Goal: Navigation & Orientation: Find specific page/section

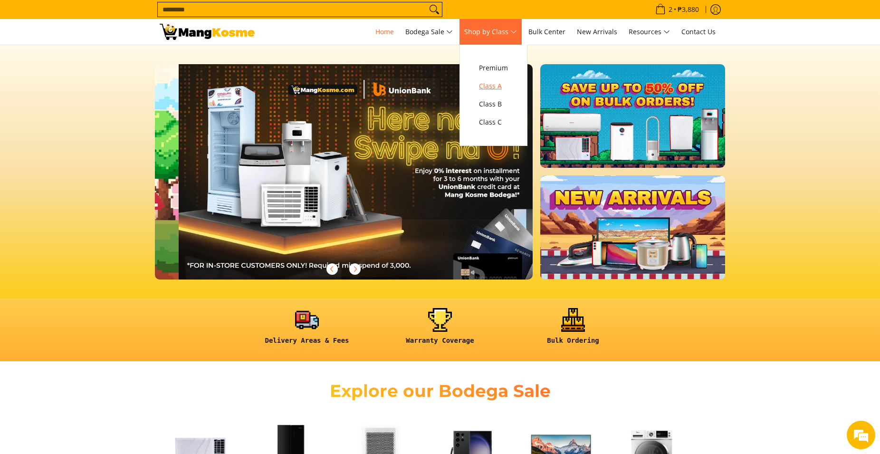
scroll to position [0, 378]
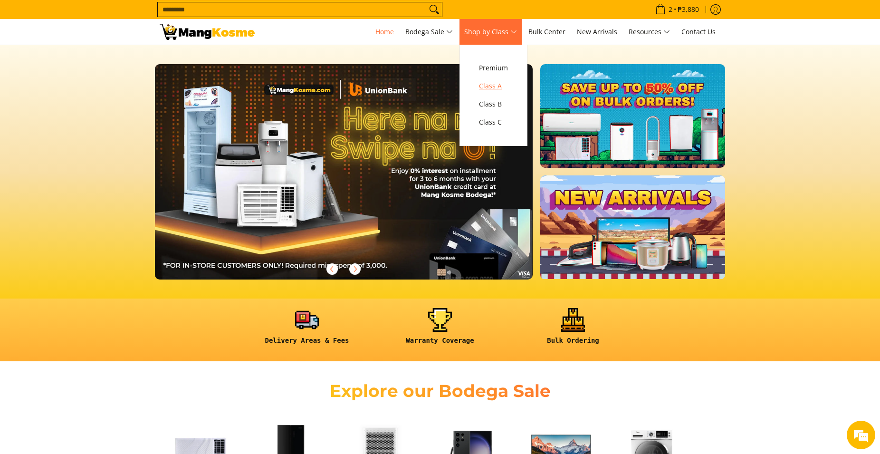
click at [501, 82] on span "Class A" at bounding box center [493, 86] width 29 height 12
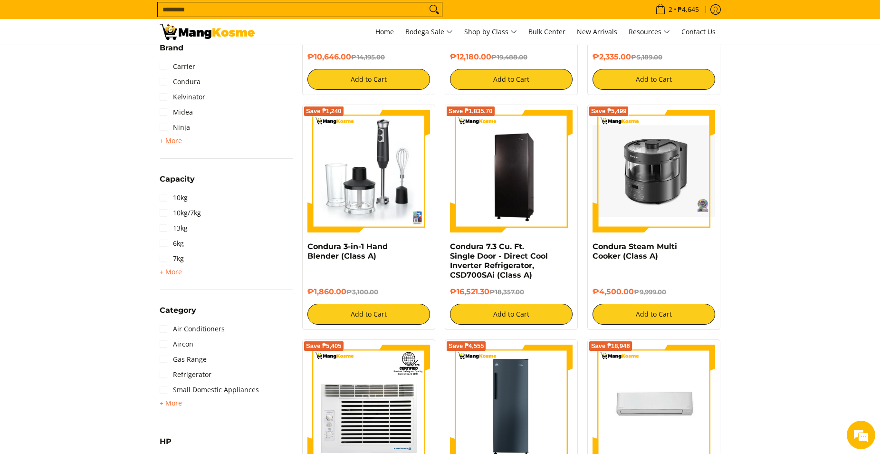
click at [650, 181] on img at bounding box center [654, 171] width 123 height 92
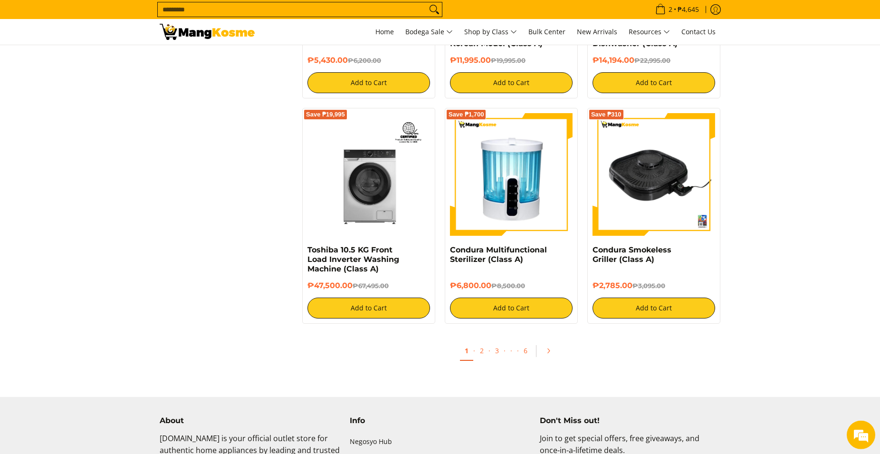
scroll to position [1746, 0]
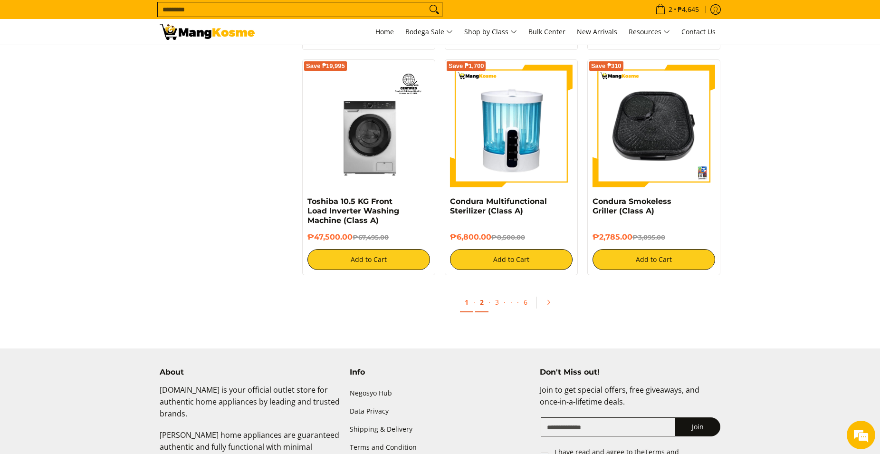
click at [480, 306] on link "2" at bounding box center [481, 302] width 13 height 19
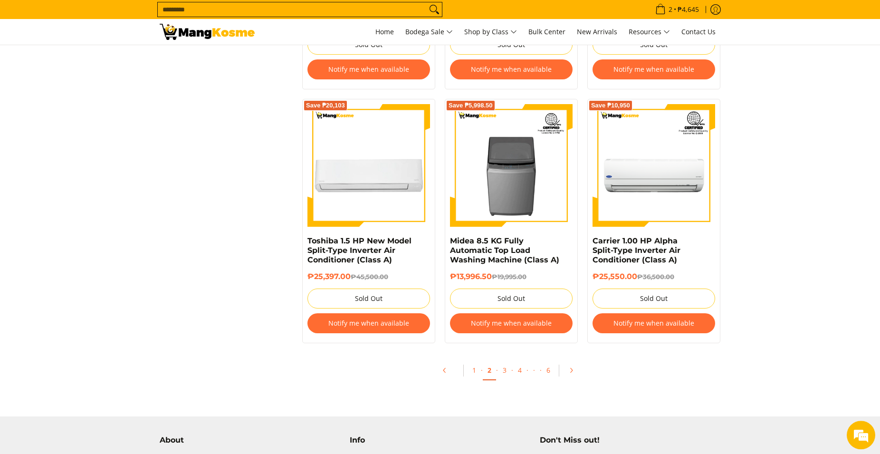
scroll to position [1940, 0]
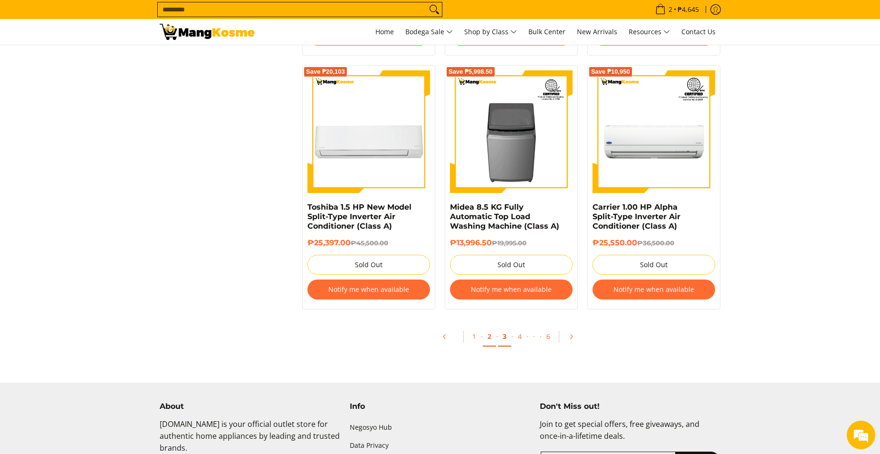
click at [502, 341] on link "3" at bounding box center [504, 336] width 13 height 19
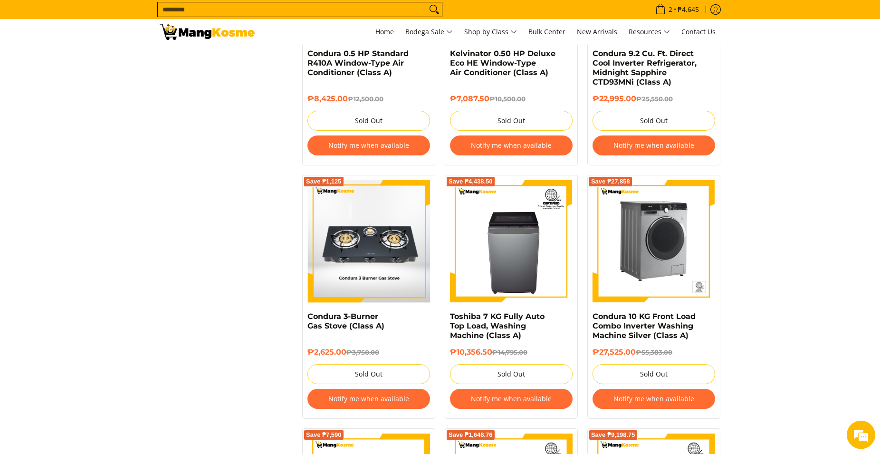
scroll to position [1358, 0]
